Goal: Task Accomplishment & Management: Use online tool/utility

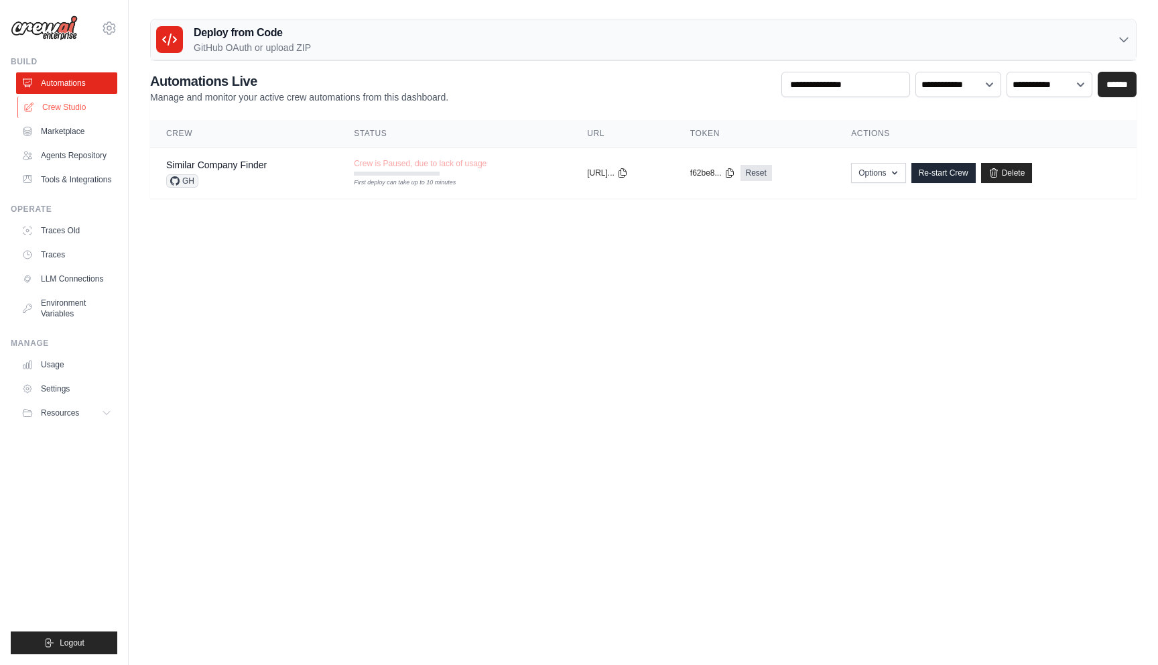
click at [62, 107] on link "Crew Studio" at bounding box center [67, 107] width 101 height 21
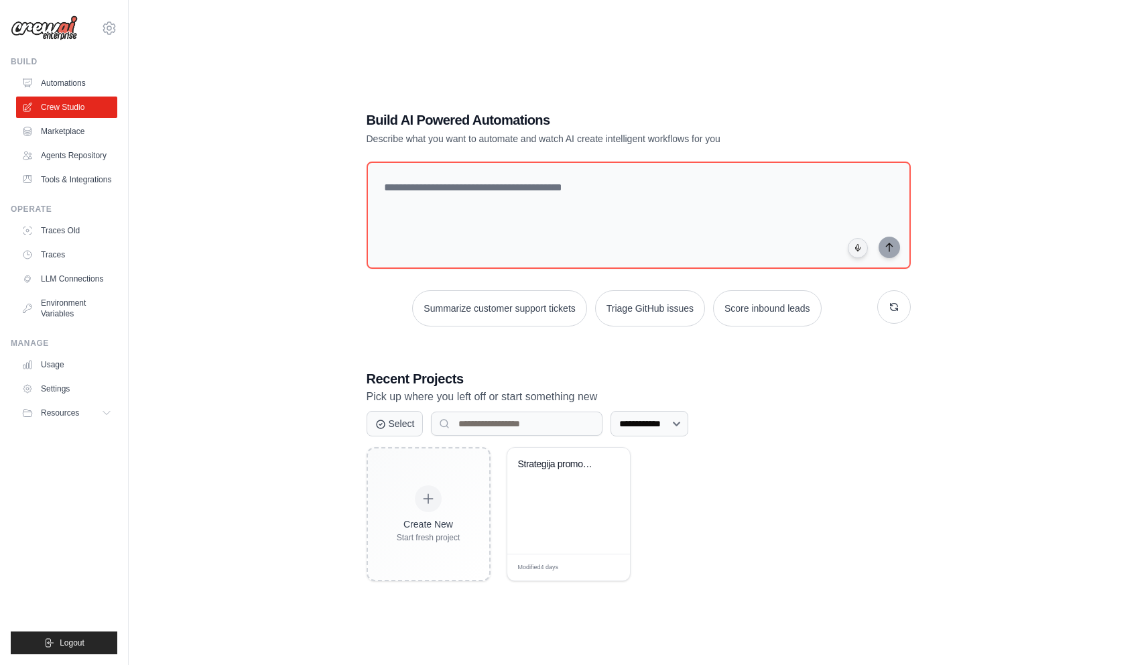
click at [188, 356] on div "**********" at bounding box center [638, 345] width 977 height 665
click at [69, 640] on span "Logout" at bounding box center [72, 642] width 25 height 11
